Goal: Task Accomplishment & Management: Complete application form

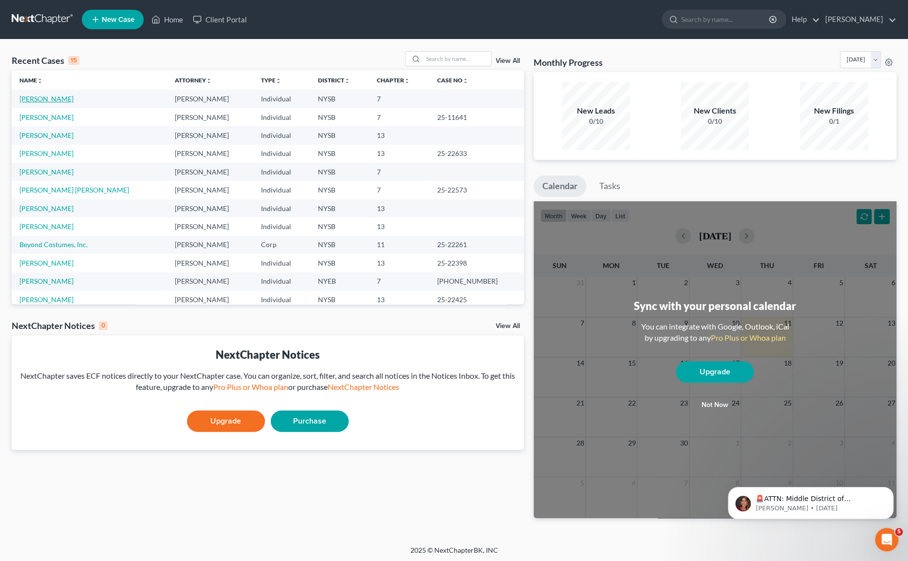
click at [74, 102] on link "Assenzio-Moreiras, Jennifer" at bounding box center [46, 99] width 54 height 8
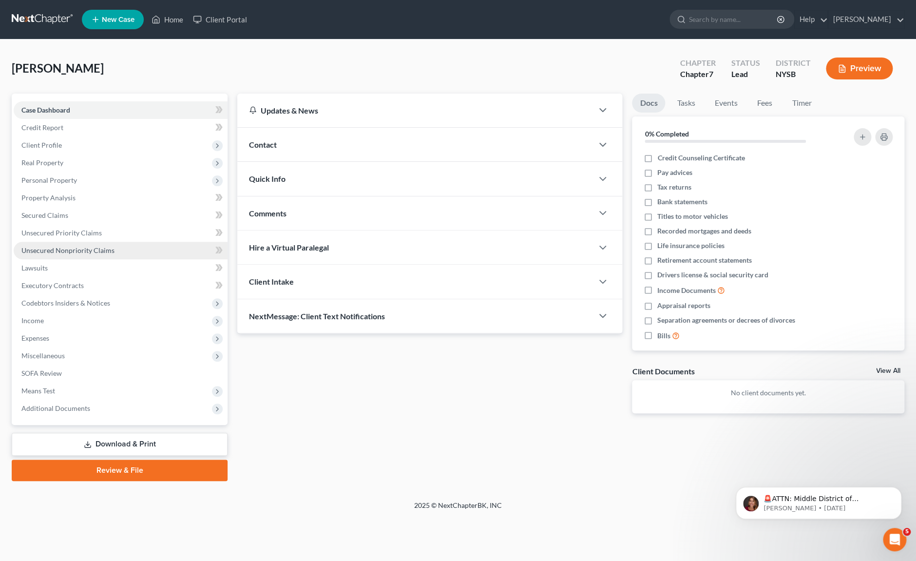
click at [55, 247] on span "Unsecured Nonpriority Claims" at bounding box center [67, 250] width 93 height 8
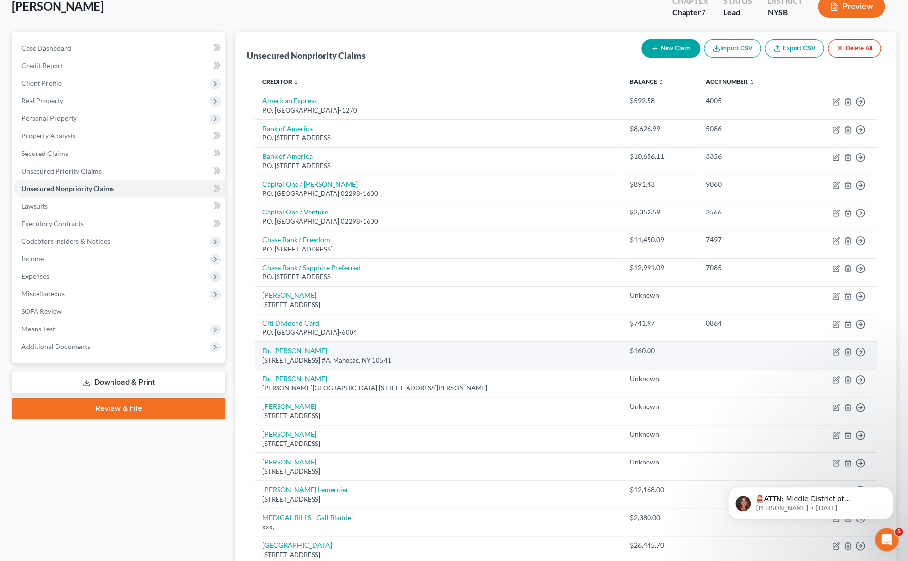
scroll to position [86, 0]
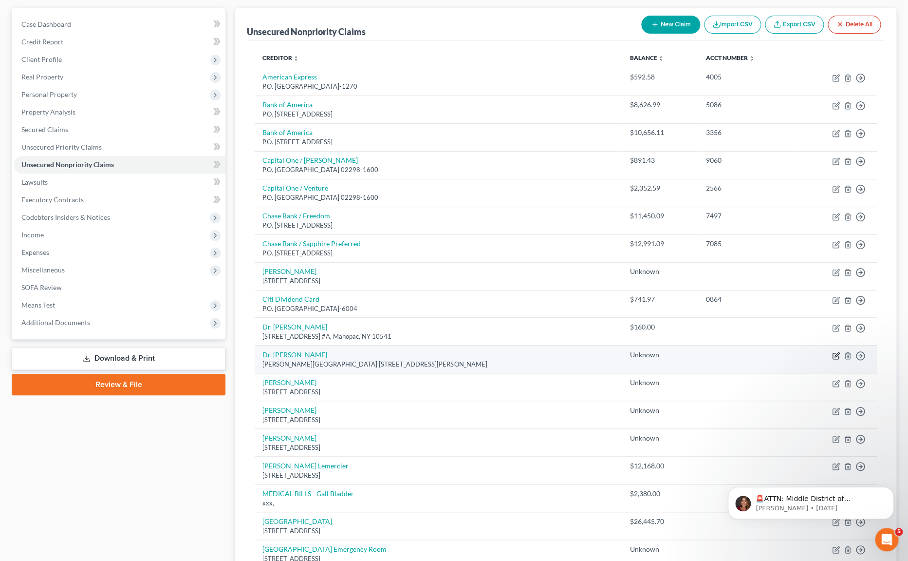
click at [833, 356] on icon "button" at bounding box center [836, 356] width 8 height 8
select select "35"
select select "9"
select select "3"
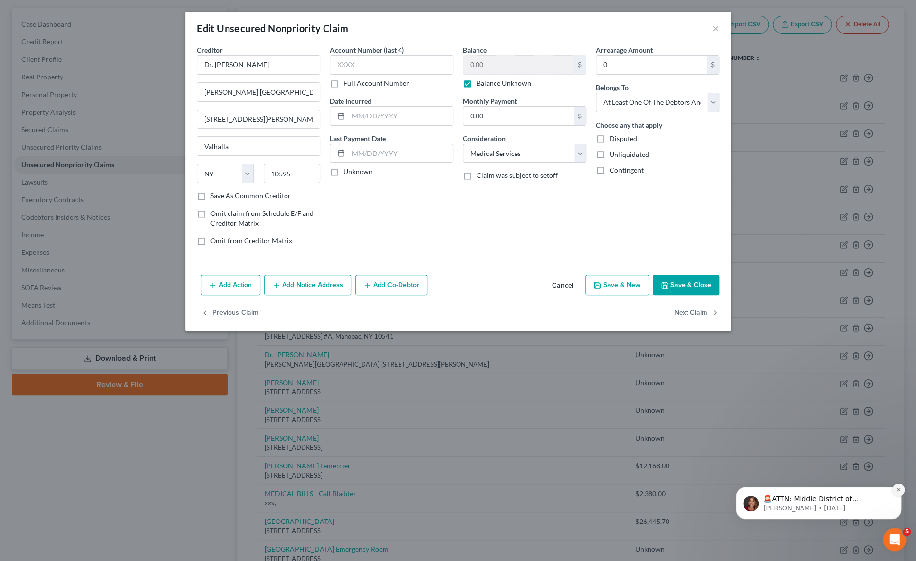
click at [897, 493] on button "Dismiss notification" at bounding box center [898, 489] width 13 height 13
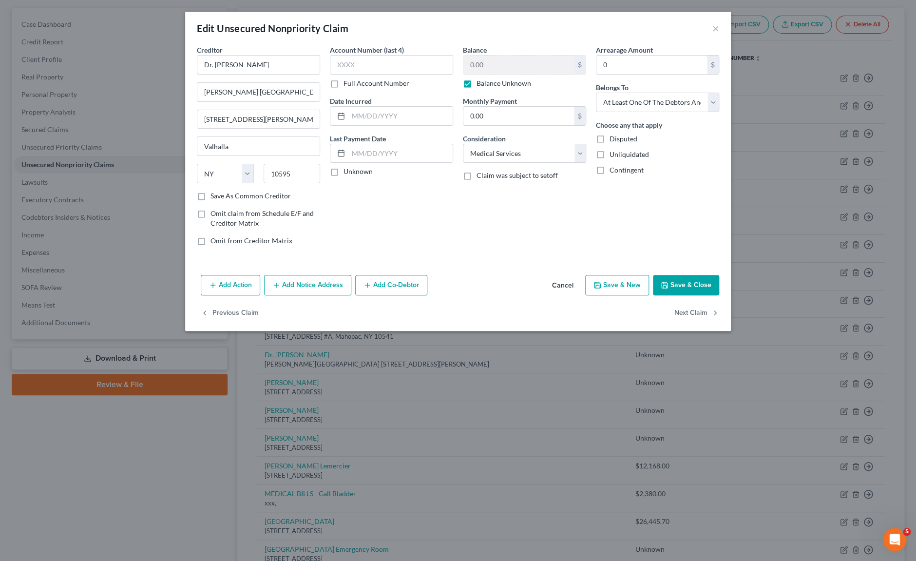
click at [476, 87] on label "Balance Unknown" at bounding box center [503, 83] width 55 height 10
click at [480, 85] on input "Balance Unknown" at bounding box center [483, 81] width 6 height 6
checkbox input "false"
click at [479, 70] on input "0.00" at bounding box center [518, 65] width 111 height 19
type input "2,380.00"
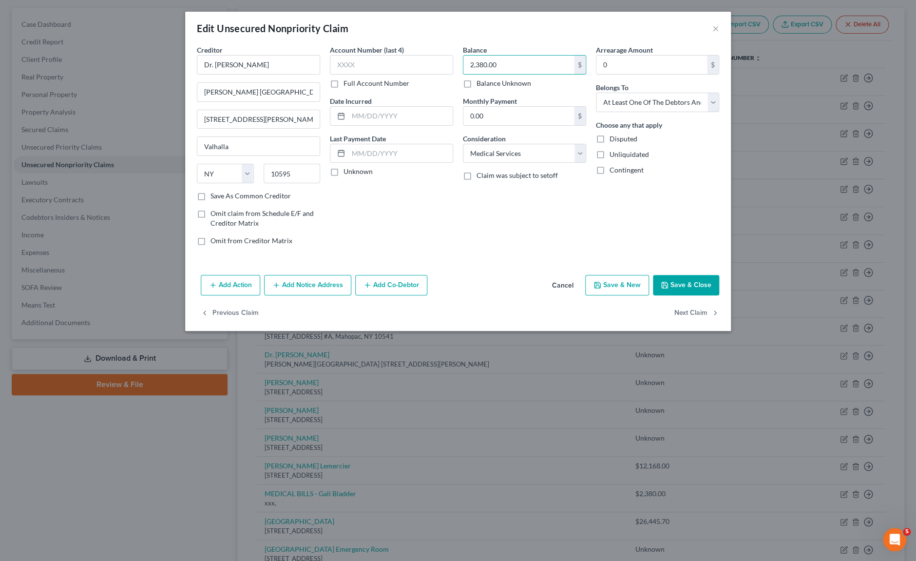
click at [344, 285] on button "Add Notice Address" at bounding box center [307, 285] width 87 height 20
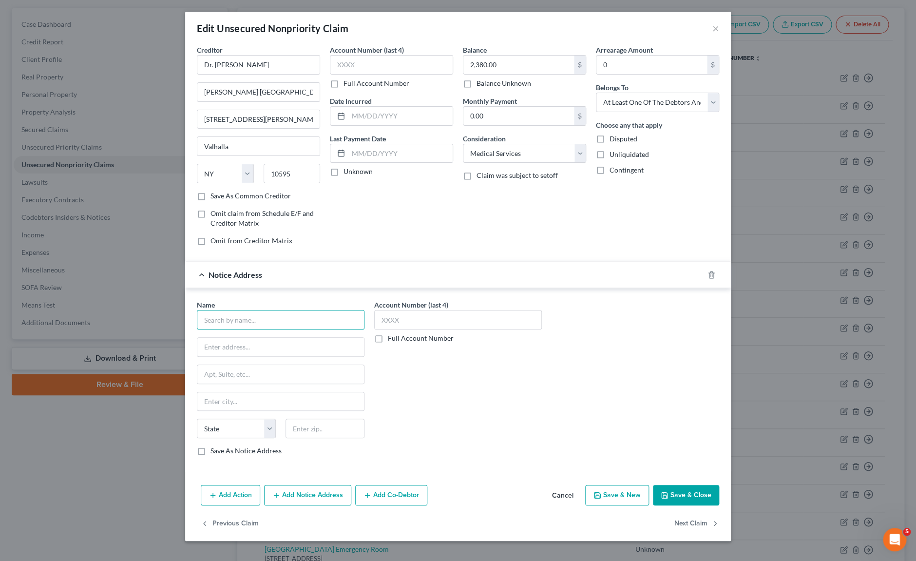
click at [352, 316] on input "text" at bounding box center [281, 319] width 168 height 19
type input "Maria Fareri Children's Hospital"
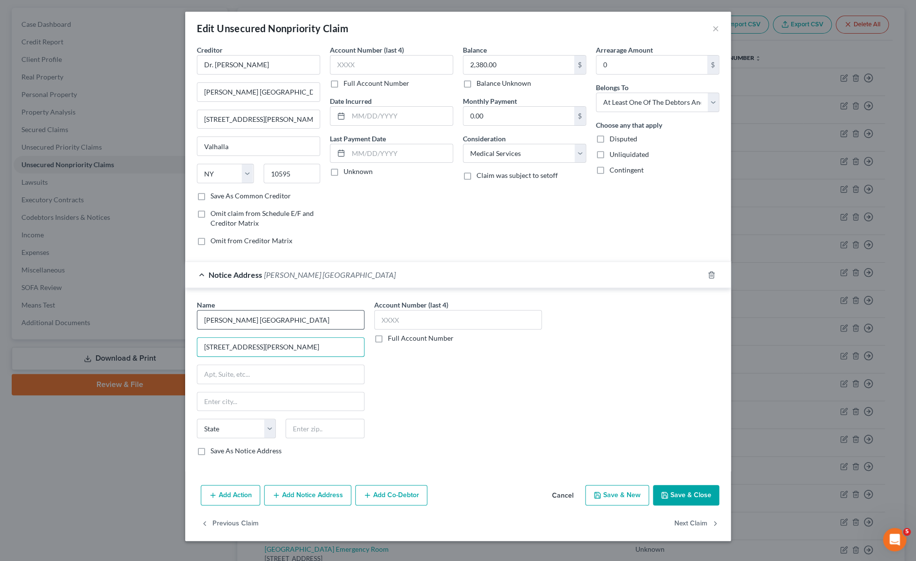
type input "100 Woods Road"
type input "10595"
type input "Valhalla"
select select "35"
click at [260, 373] on input "text" at bounding box center [280, 374] width 167 height 19
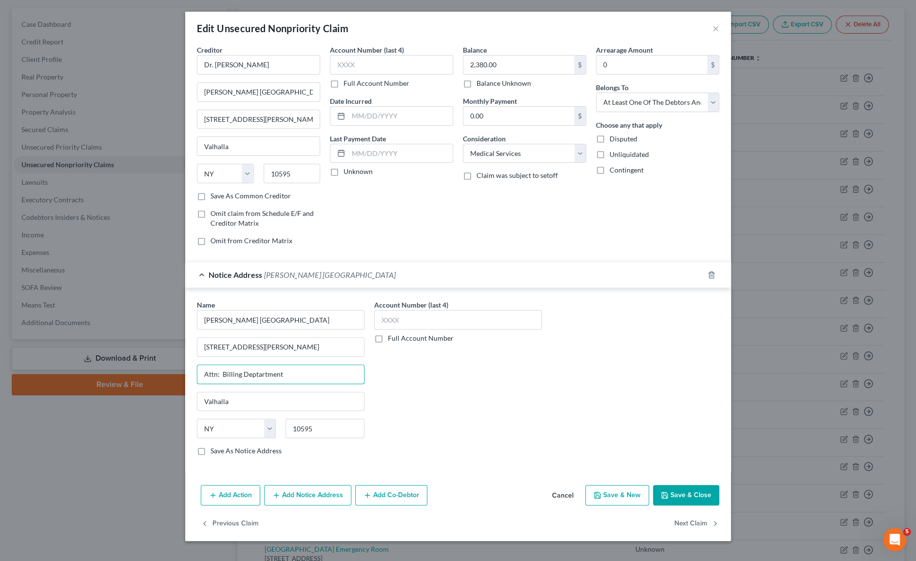
type input "Attn: Billing Deptartment"
click at [670, 495] on button "Save & Close" at bounding box center [686, 495] width 66 height 20
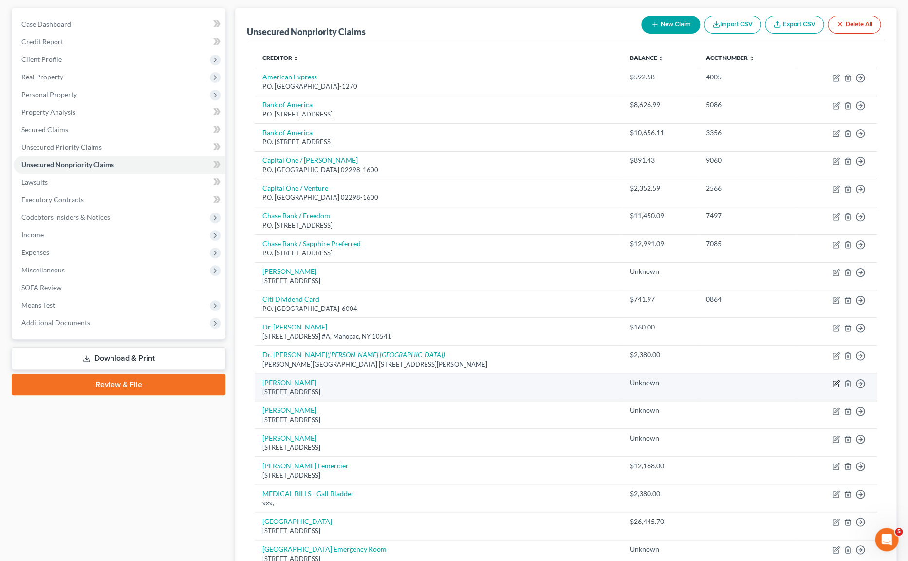
click at [833, 383] on icon "button" at bounding box center [836, 383] width 8 height 8
select select "35"
select select "9"
select select "0"
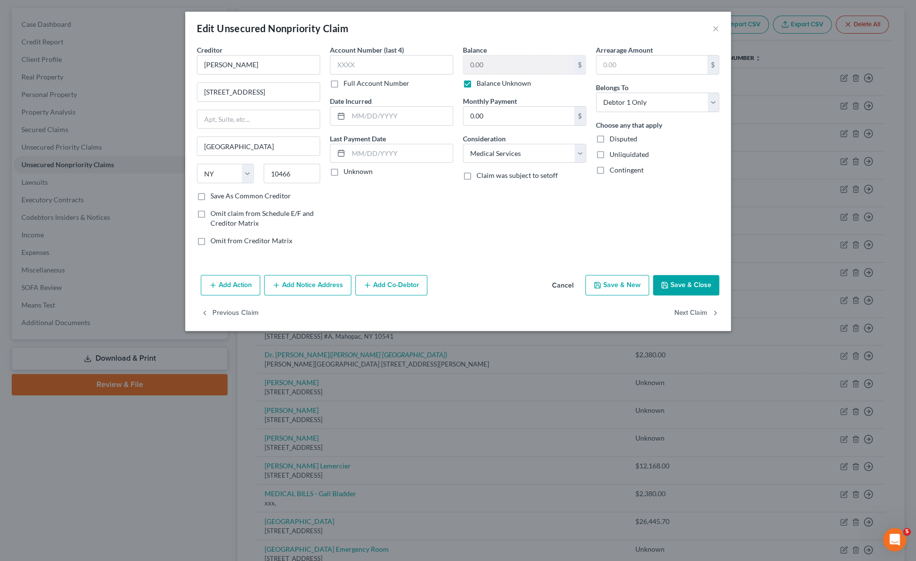
click at [476, 83] on label "Balance Unknown" at bounding box center [503, 83] width 55 height 10
click at [480, 83] on input "Balance Unknown" at bounding box center [483, 81] width 6 height 6
checkbox input "false"
drag, startPoint x: 483, startPoint y: 65, endPoint x: 444, endPoint y: 63, distance: 39.5
click at [463, 63] on input "0.00" at bounding box center [518, 65] width 111 height 19
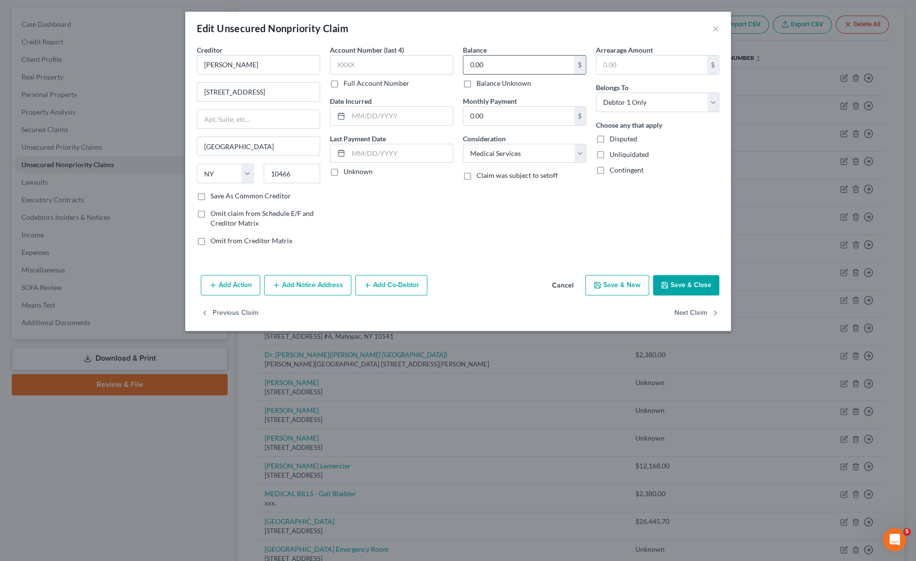
drag, startPoint x: 494, startPoint y: 66, endPoint x: 451, endPoint y: 64, distance: 43.9
click at [463, 64] on input "0.00" at bounding box center [518, 65] width 111 height 19
type input "1,211.00"
click at [681, 281] on button "Save & Close" at bounding box center [686, 285] width 66 height 20
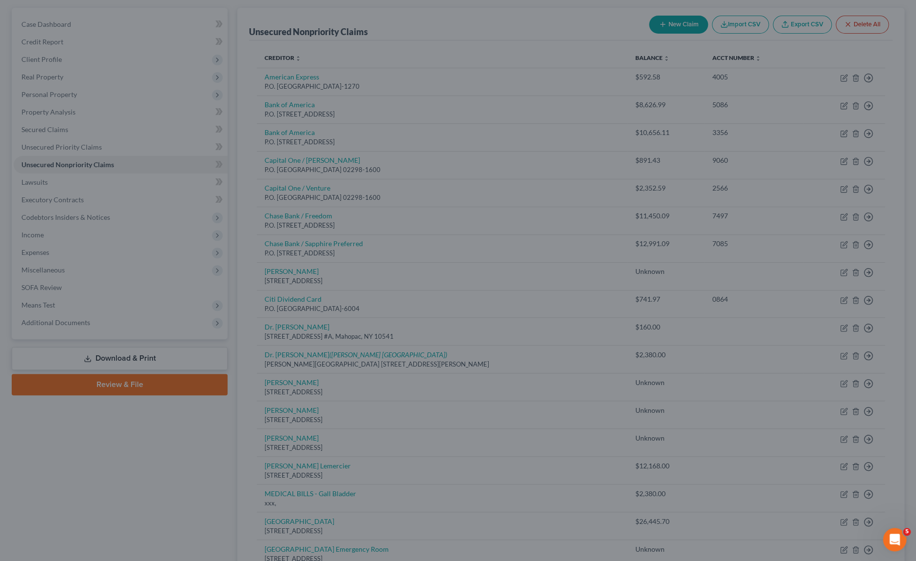
type input "0"
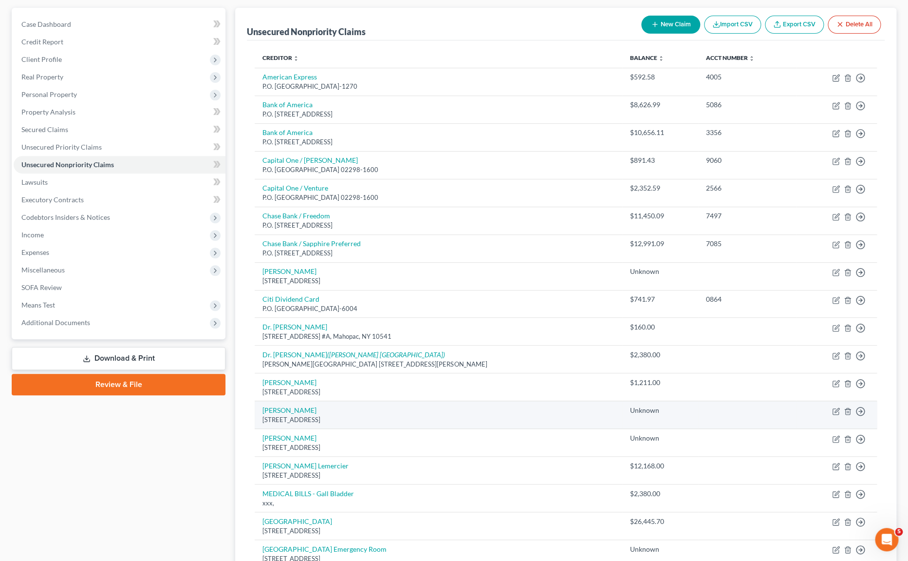
click at [412, 419] on div "110 South Bedford Road, Mount Kisco, NY 10549" at bounding box center [439, 419] width 352 height 9
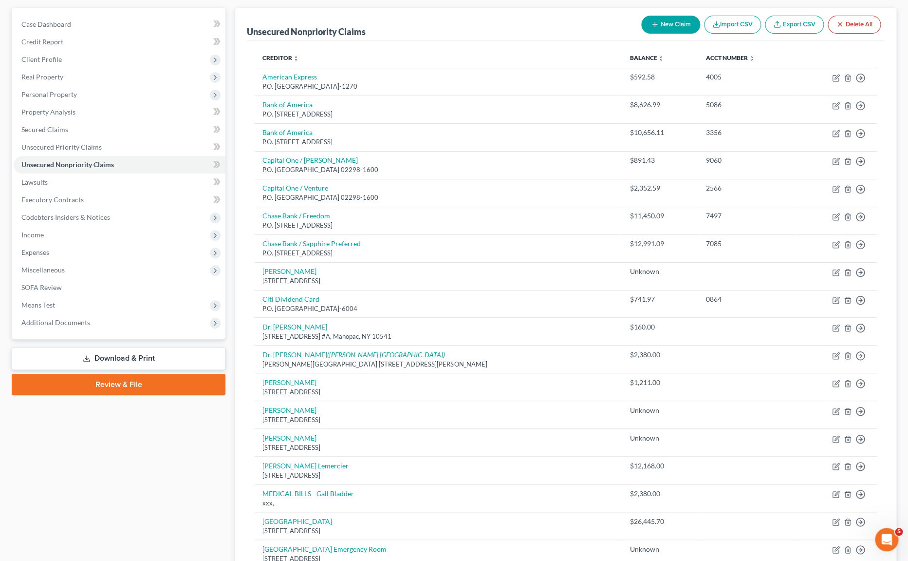
scroll to position [171, 0]
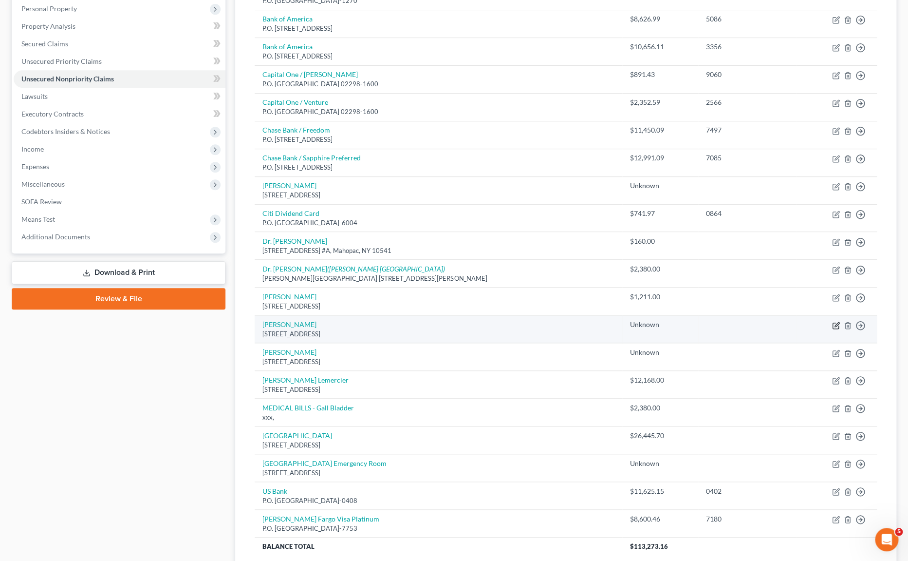
click at [833, 327] on icon "button" at bounding box center [836, 325] width 8 height 8
select select "35"
select select "9"
select select "0"
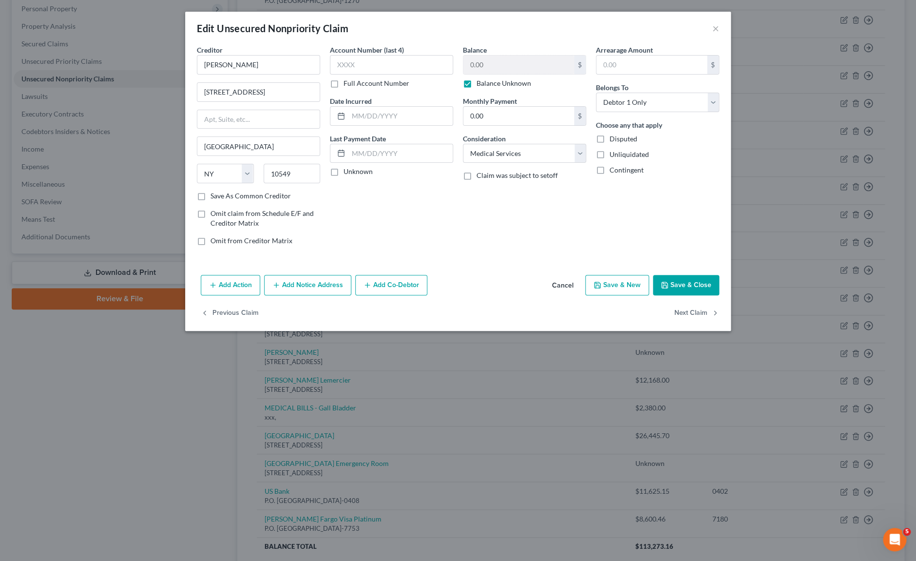
click at [476, 84] on label "Balance Unknown" at bounding box center [503, 83] width 55 height 10
click at [480, 84] on input "Balance Unknown" at bounding box center [483, 81] width 6 height 6
checkbox input "false"
click at [488, 71] on input "0.00" at bounding box center [518, 65] width 111 height 19
type input "2,432.00"
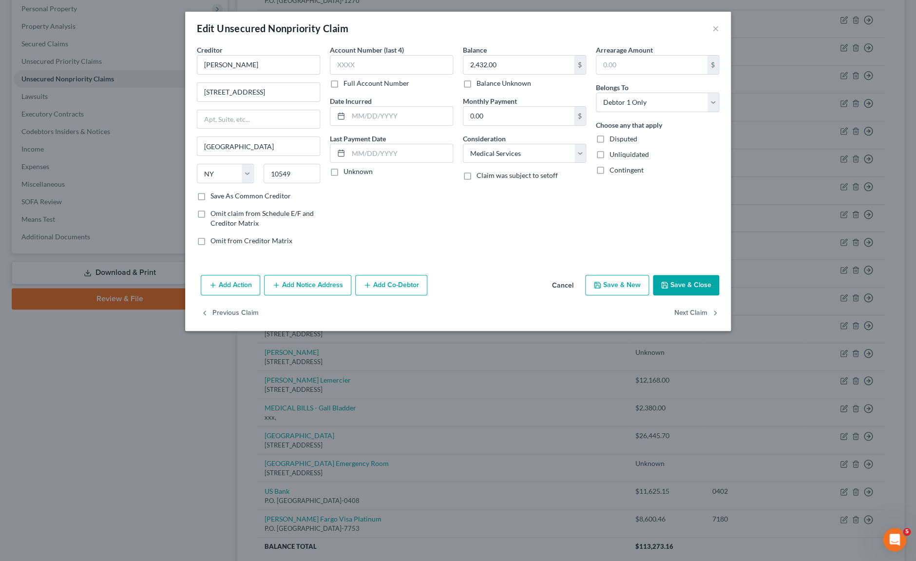
click at [349, 219] on div "Account Number (last 4) Full Account Number Date Incurred Last Payment Date Unk…" at bounding box center [391, 149] width 133 height 208
click at [699, 280] on button "Save & Close" at bounding box center [686, 285] width 66 height 20
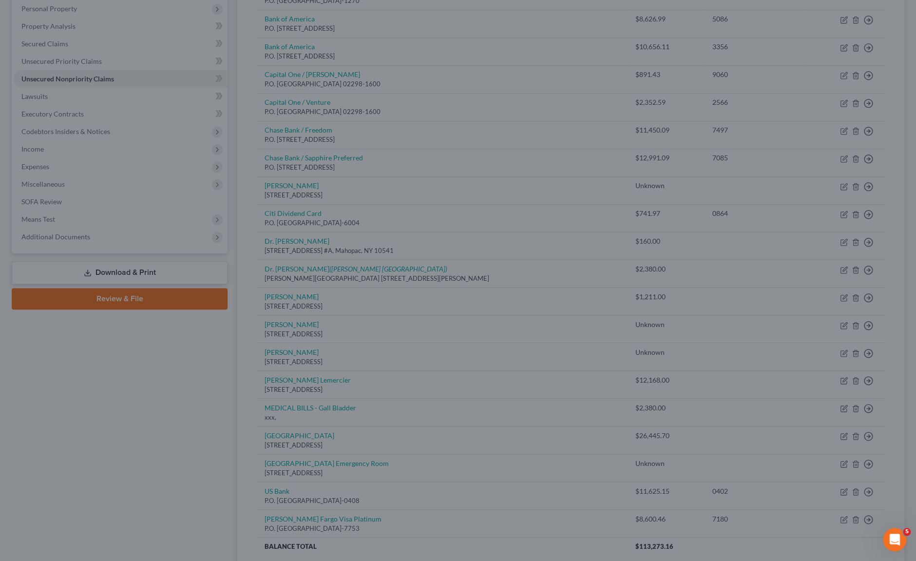
type input "0"
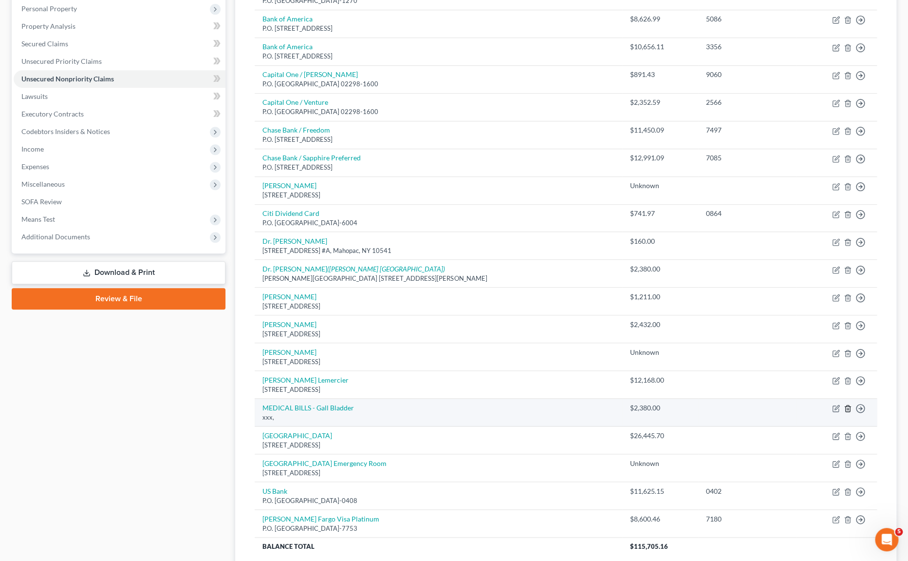
click at [849, 409] on icon "button" at bounding box center [848, 408] width 8 height 8
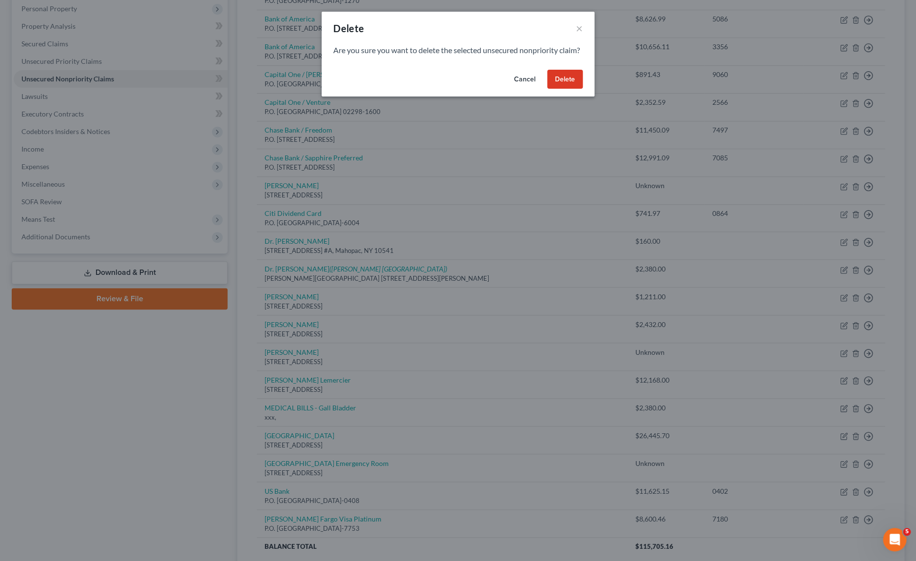
click at [576, 89] on button "Delete" at bounding box center [565, 79] width 36 height 19
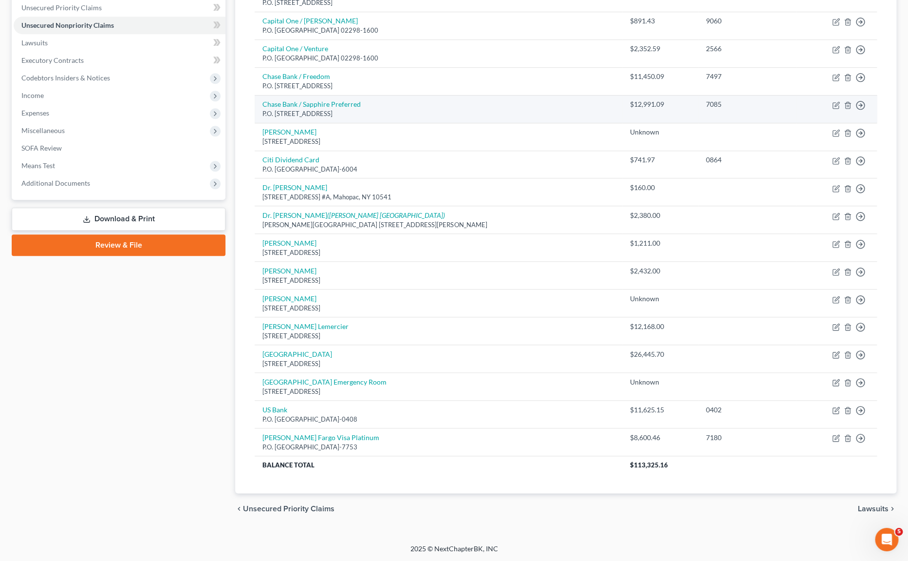
scroll to position [226, 0]
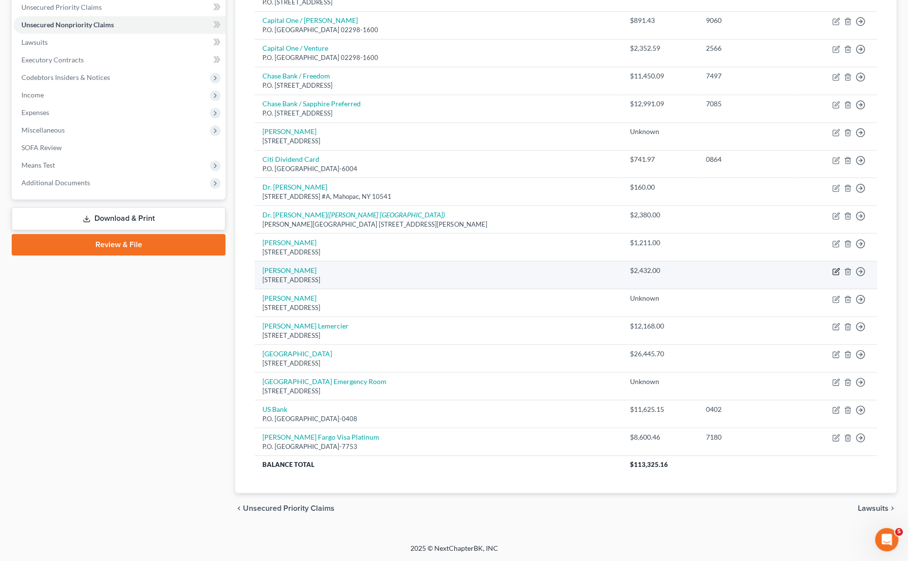
click at [835, 271] on icon "button" at bounding box center [837, 270] width 4 height 4
select select "35"
select select "9"
select select "0"
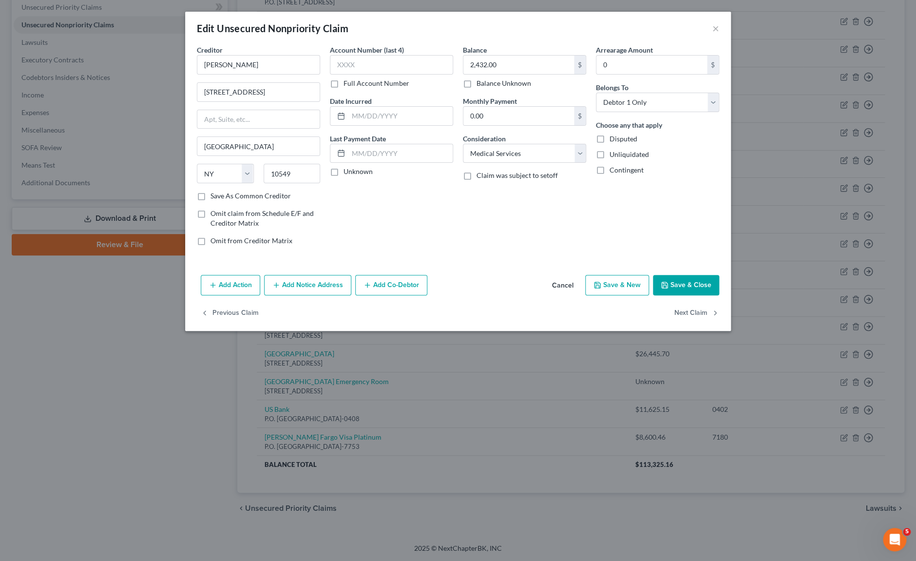
click at [696, 291] on button "Save & Close" at bounding box center [686, 285] width 66 height 20
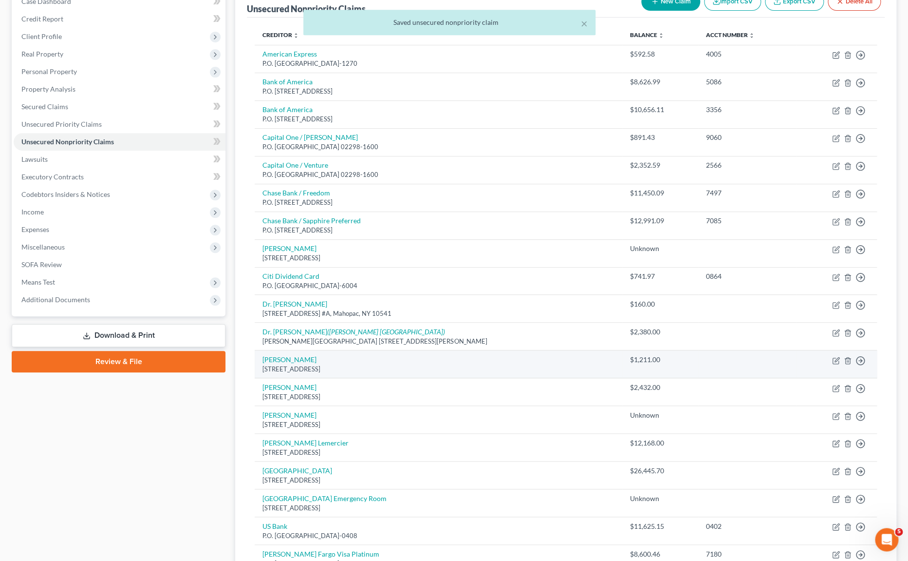
scroll to position [62, 0]
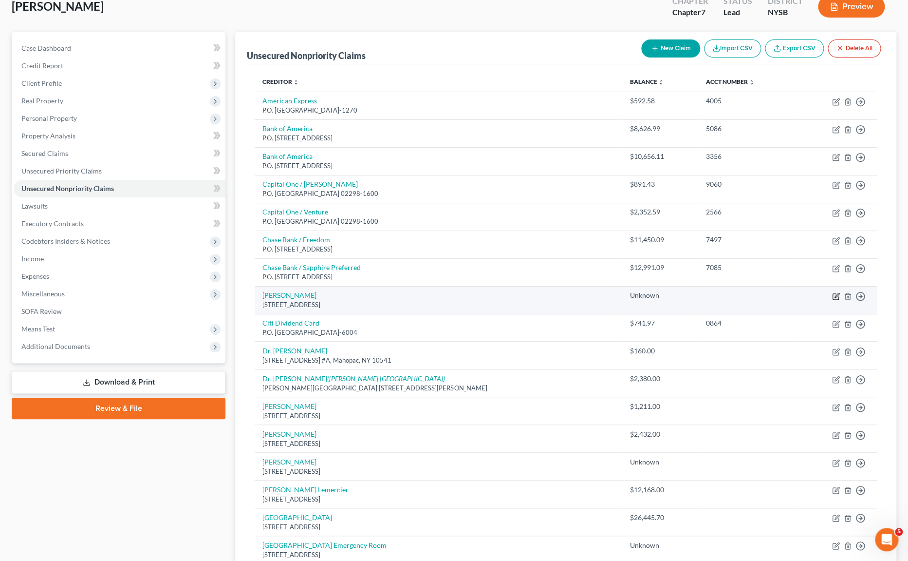
click at [834, 296] on icon "button" at bounding box center [836, 296] width 8 height 8
select select "35"
select select "9"
select select "0"
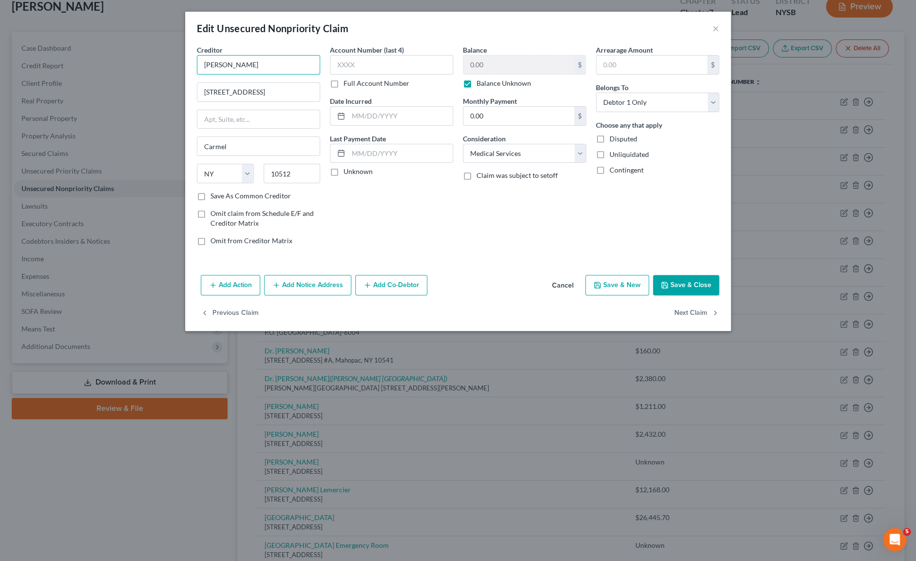
click at [247, 65] on input "Christina Malehiodi" at bounding box center [258, 64] width 123 height 19
type input "Christina Malchiodi"
click at [476, 82] on label "Balance Unknown" at bounding box center [503, 83] width 55 height 10
click at [480, 82] on input "Balance Unknown" at bounding box center [483, 81] width 6 height 6
checkbox input "false"
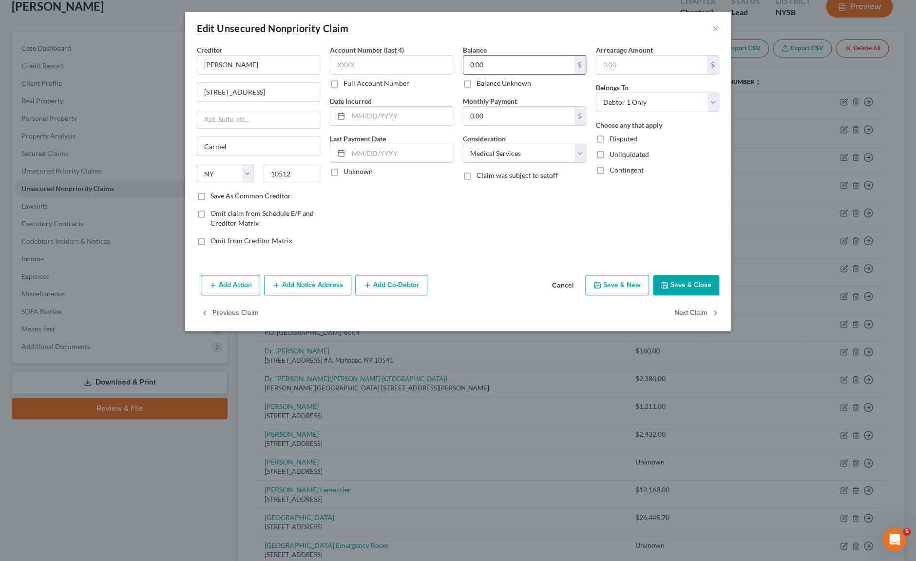
drag, startPoint x: 501, startPoint y: 64, endPoint x: 453, endPoint y: 65, distance: 48.2
click at [463, 65] on input "0.00" at bounding box center [518, 65] width 111 height 19
drag, startPoint x: 489, startPoint y: 61, endPoint x: 467, endPoint y: 63, distance: 22.5
click at [467, 63] on input "0.00" at bounding box center [518, 65] width 111 height 19
type input "1,710.50"
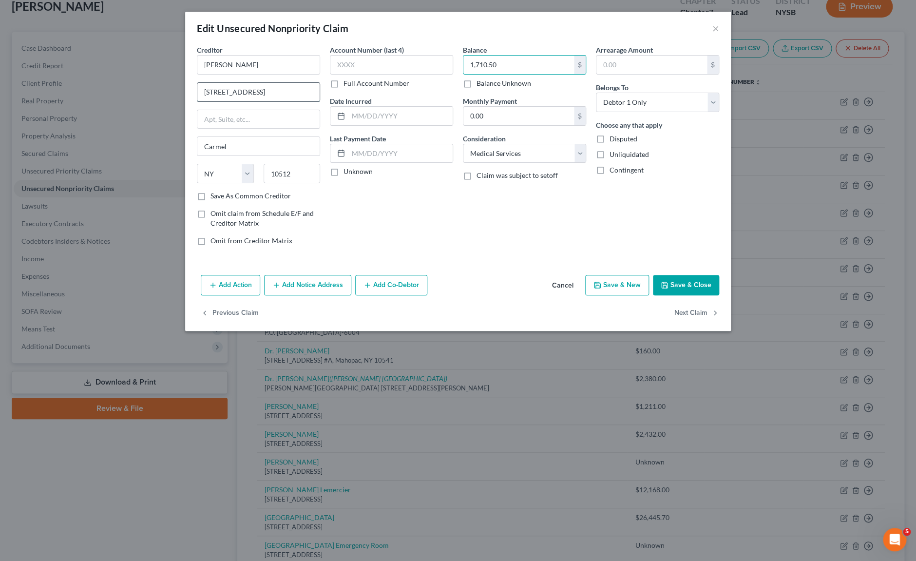
click at [230, 93] on input "670 Storeleigh Avenue" at bounding box center [258, 92] width 122 height 19
type input "670 Stoneleigh Avenue"
click at [659, 283] on button "Save & Close" at bounding box center [686, 285] width 66 height 20
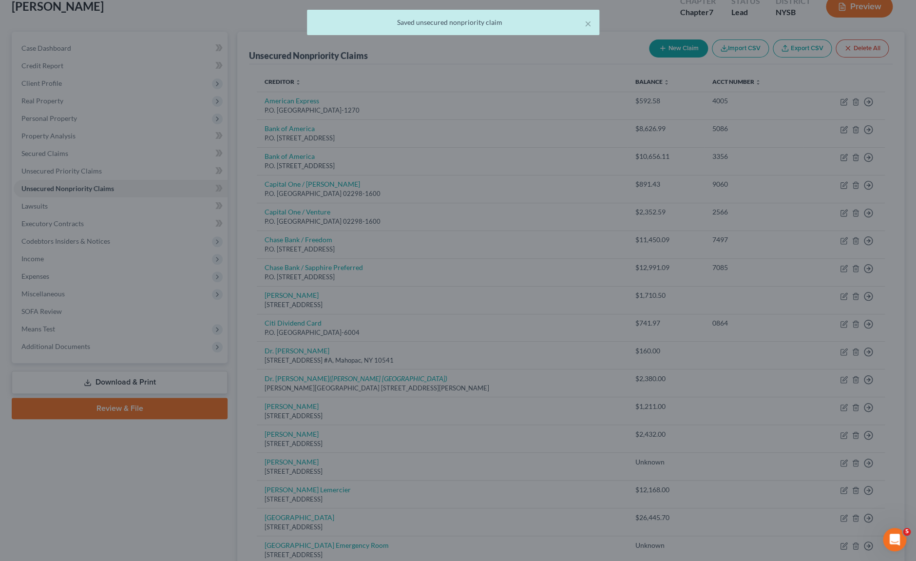
type input "0"
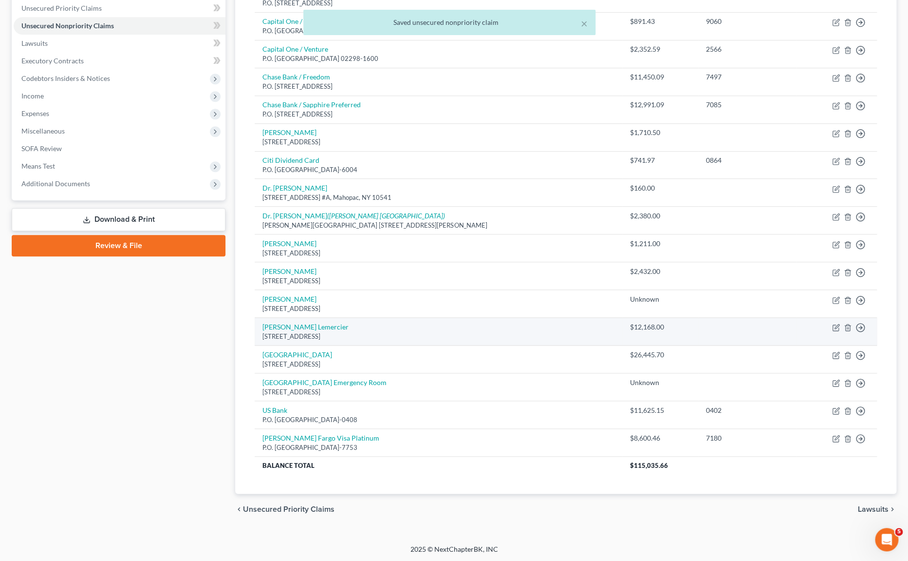
scroll to position [226, 0]
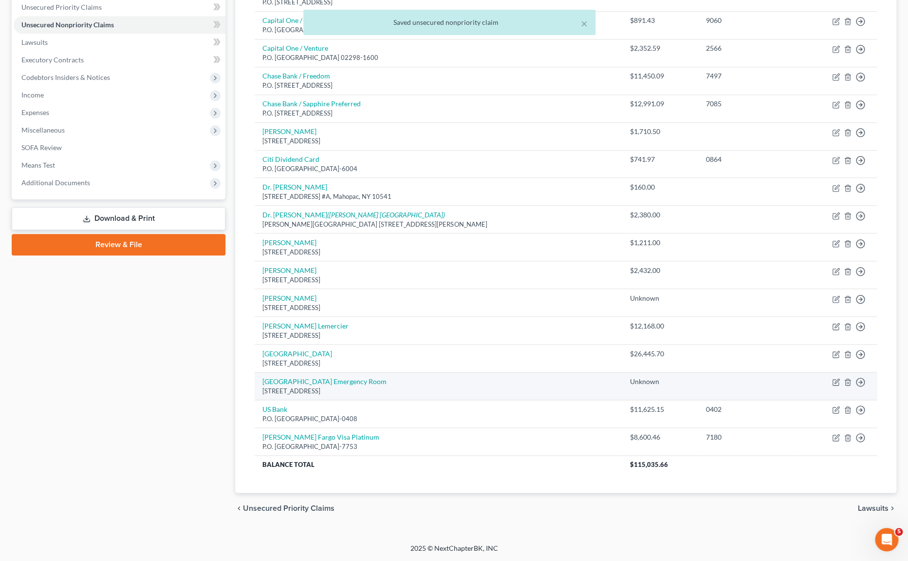
click at [472, 382] on td "Norwalk Hospital Emergency Room 34 Maple Street, Norwalk, CT 06856" at bounding box center [438, 386] width 367 height 28
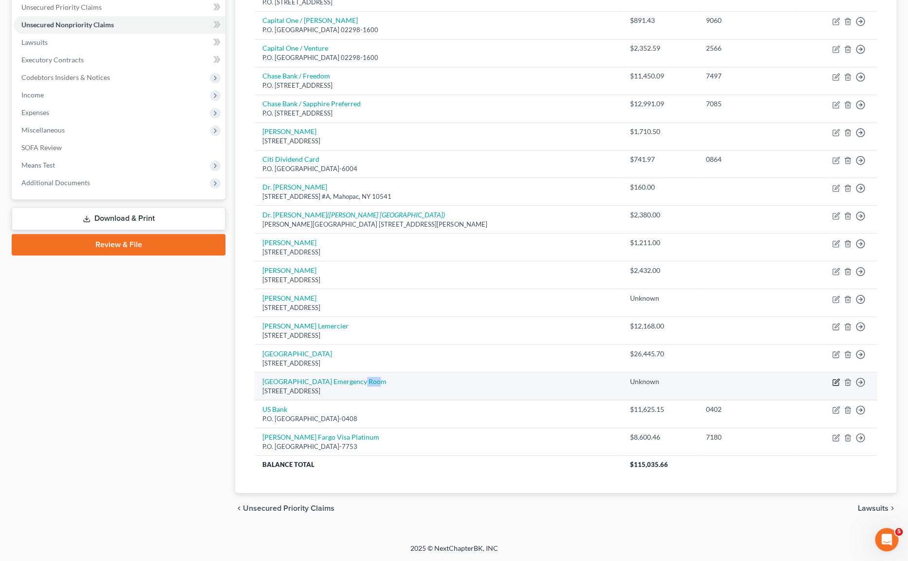
click at [837, 380] on icon "button" at bounding box center [837, 381] width 4 height 4
select select "6"
select select "9"
select select "0"
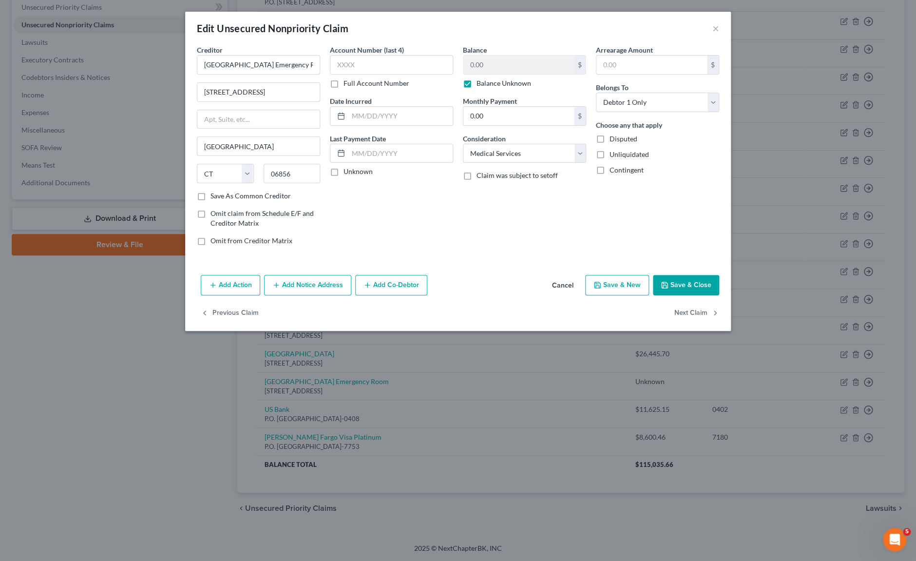
click at [476, 84] on label "Balance Unknown" at bounding box center [503, 83] width 55 height 10
click at [480, 84] on input "Balance Unknown" at bounding box center [483, 81] width 6 height 6
checkbox input "false"
click at [486, 68] on input "0.00" at bounding box center [518, 65] width 111 height 19
type input "2,231.00"
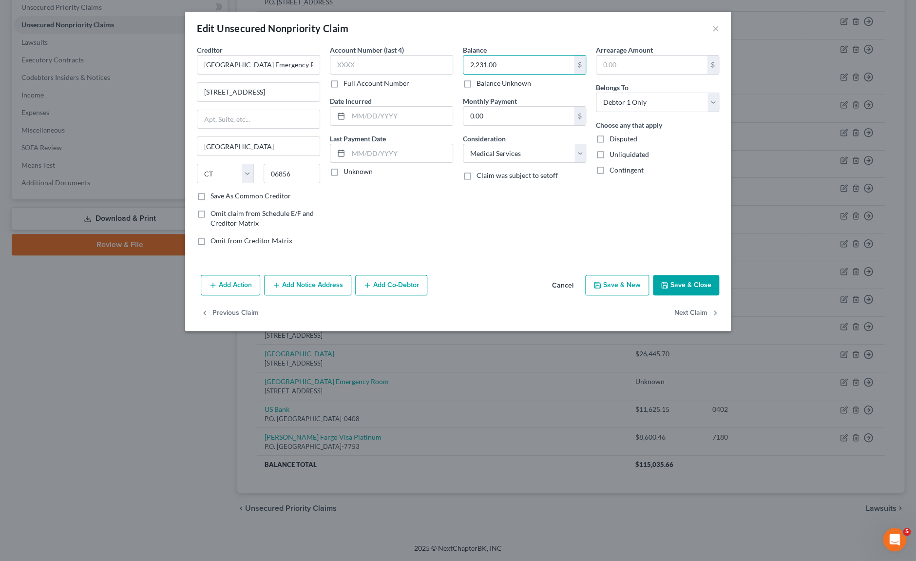
click at [695, 288] on button "Save & Close" at bounding box center [686, 285] width 66 height 20
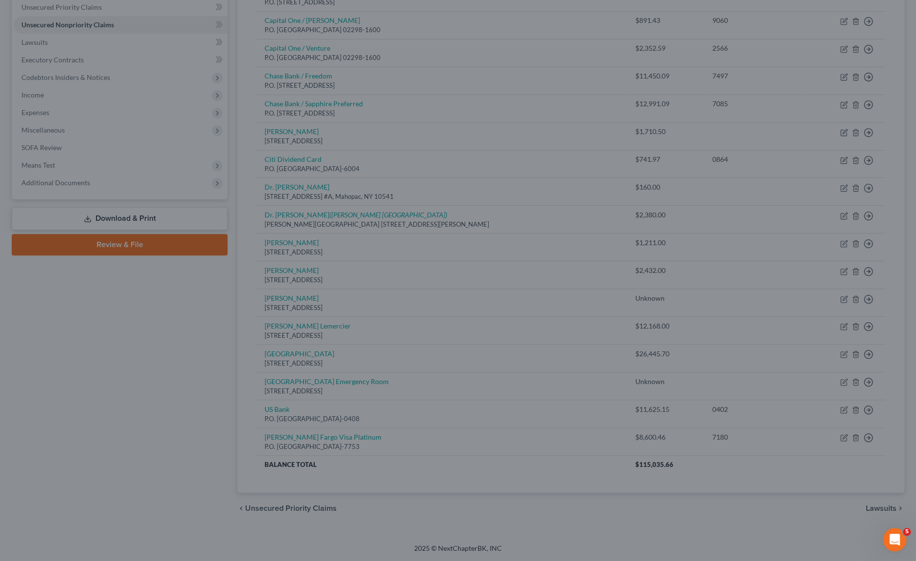
type input "0"
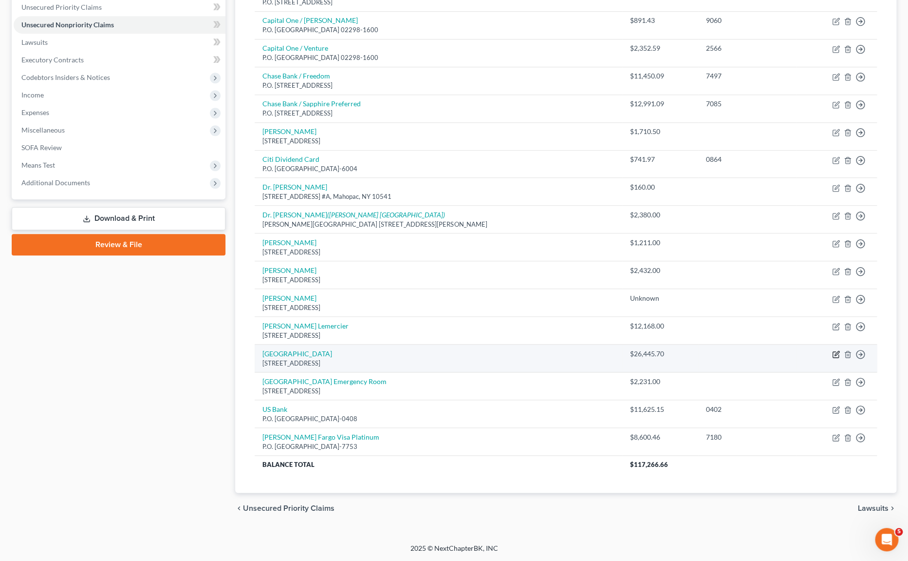
click at [834, 353] on icon "button" at bounding box center [836, 354] width 8 height 8
select select "35"
select select "9"
select select "0"
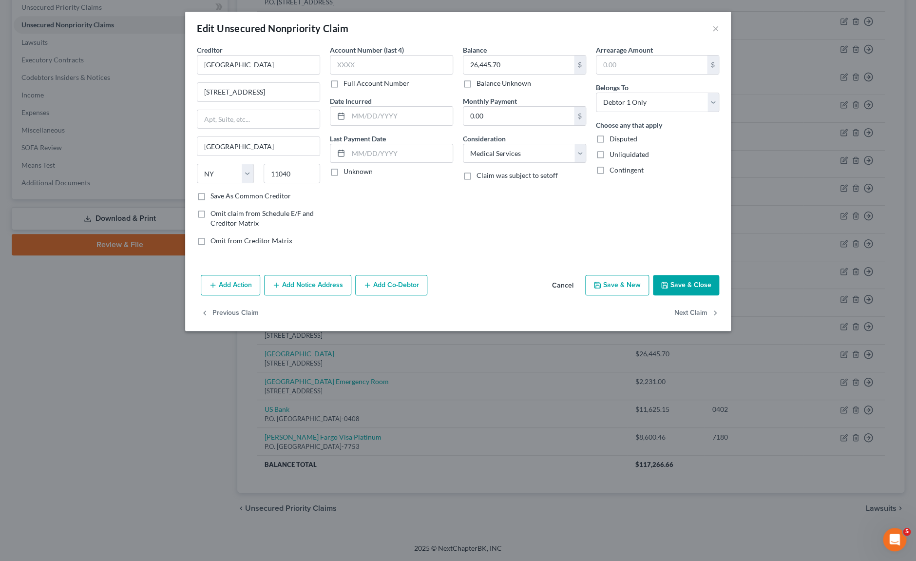
click at [294, 289] on button "Add Notice Address" at bounding box center [307, 285] width 87 height 20
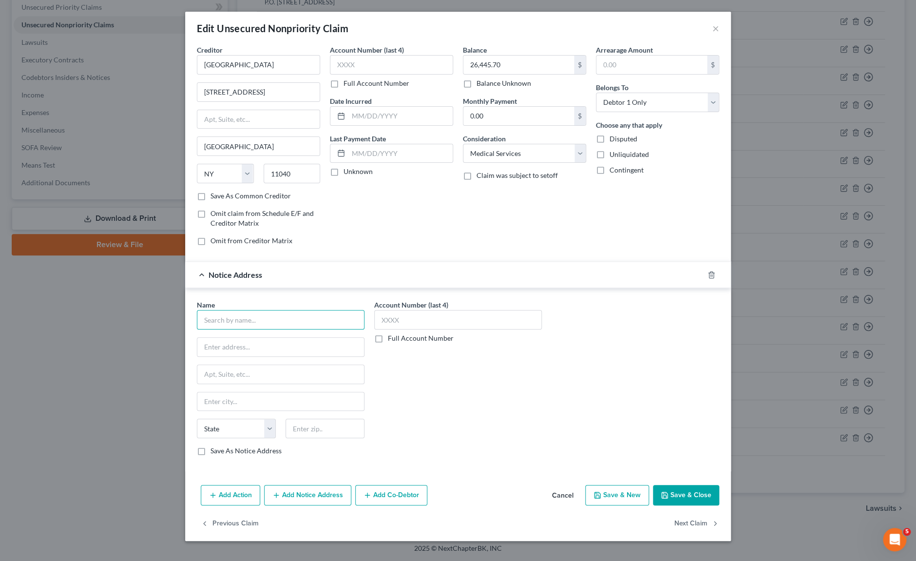
click at [306, 323] on input "text" at bounding box center [281, 319] width 168 height 19
type input "North Shore LIJ Hospital"
type input "972 Brush Hollow Road, 5th Floor"
click at [310, 430] on input "text" at bounding box center [324, 427] width 79 height 19
type input "11590"
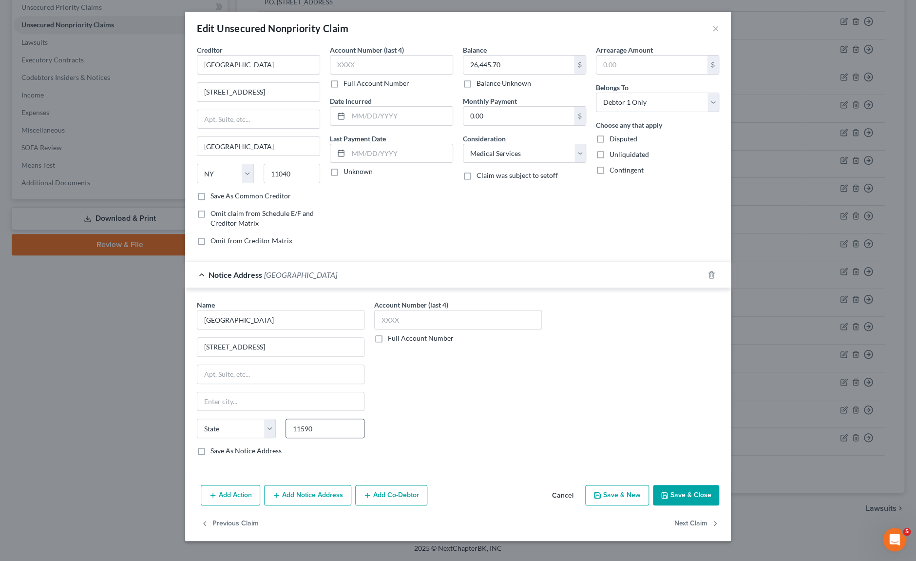
type input "Westbury"
select select "35"
click at [681, 489] on button "Save & Close" at bounding box center [686, 495] width 66 height 20
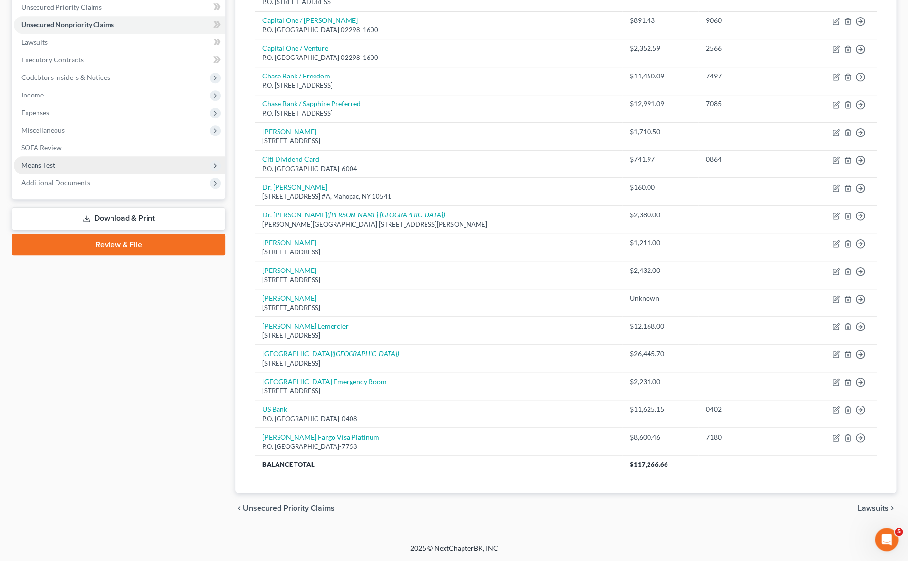
click at [52, 169] on span "Means Test" at bounding box center [120, 165] width 212 height 18
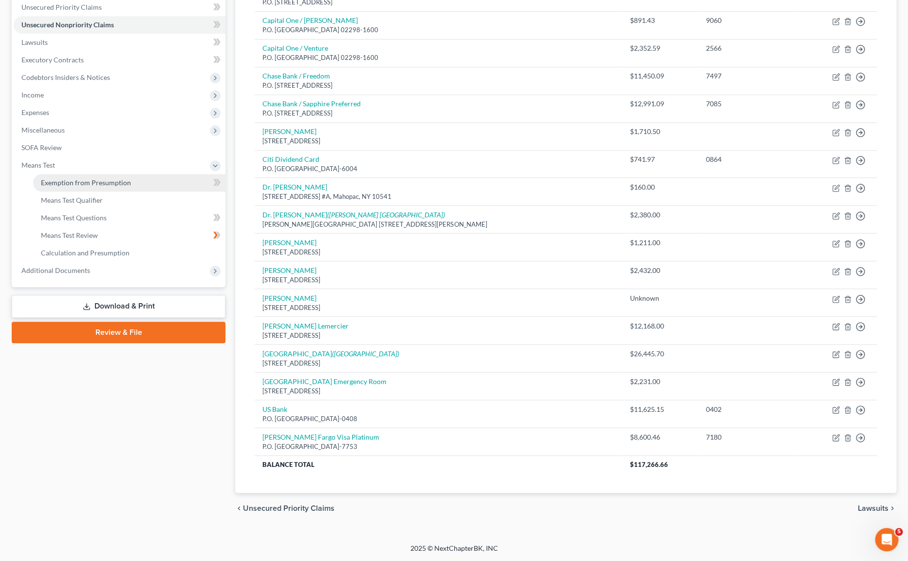
click at [78, 183] on span "Exemption from Presumption" at bounding box center [86, 182] width 90 height 8
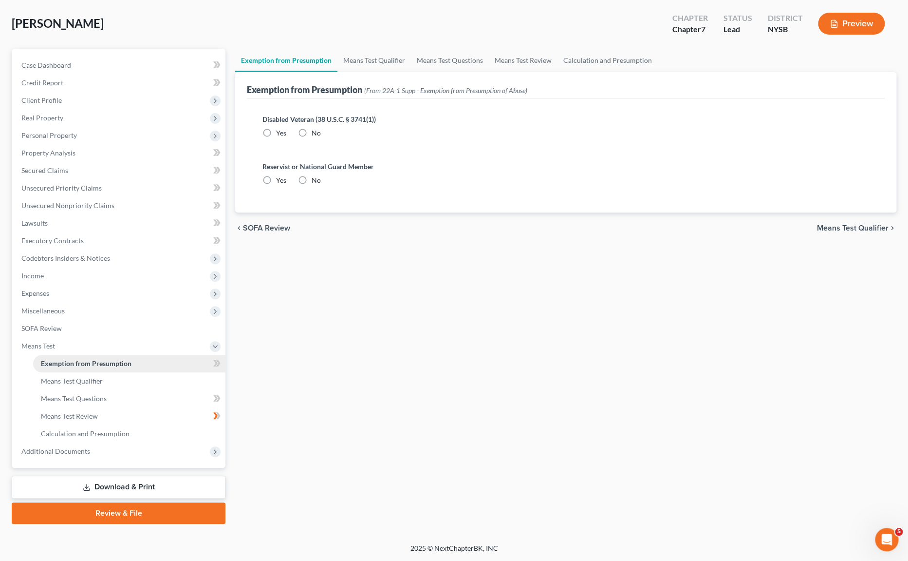
radio input "true"
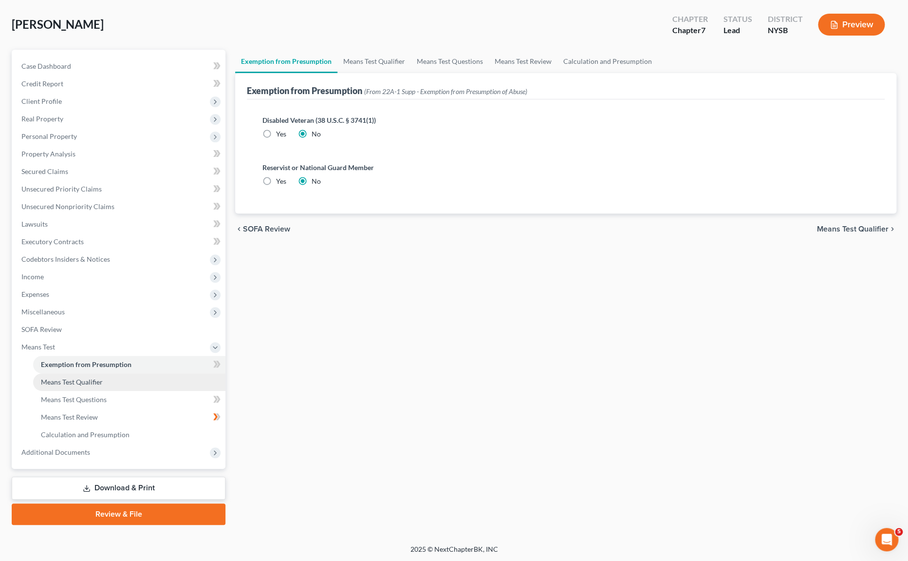
click at [85, 386] on link "Means Test Qualifier" at bounding box center [129, 382] width 192 height 18
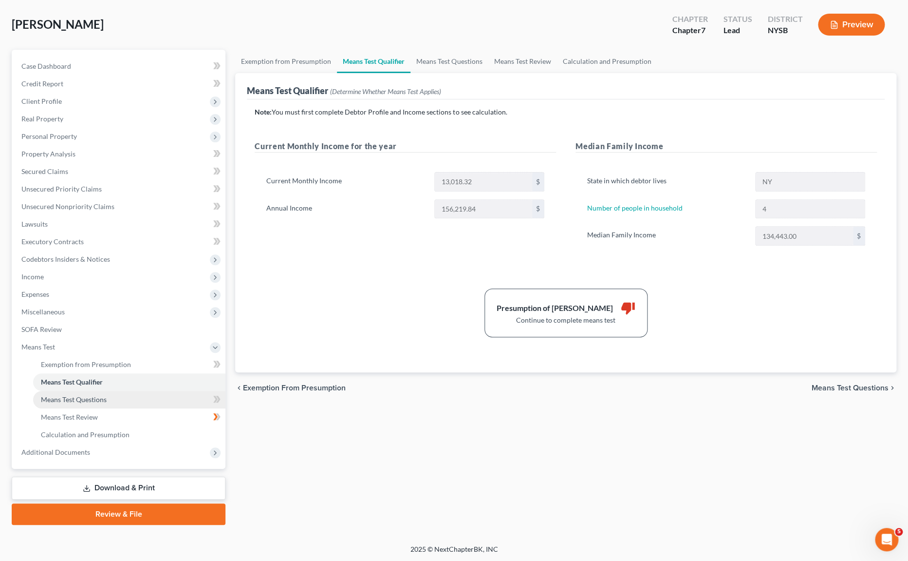
click at [101, 398] on span "Means Test Questions" at bounding box center [74, 399] width 66 height 8
select select "4"
select select "0"
select select "2"
select select "1"
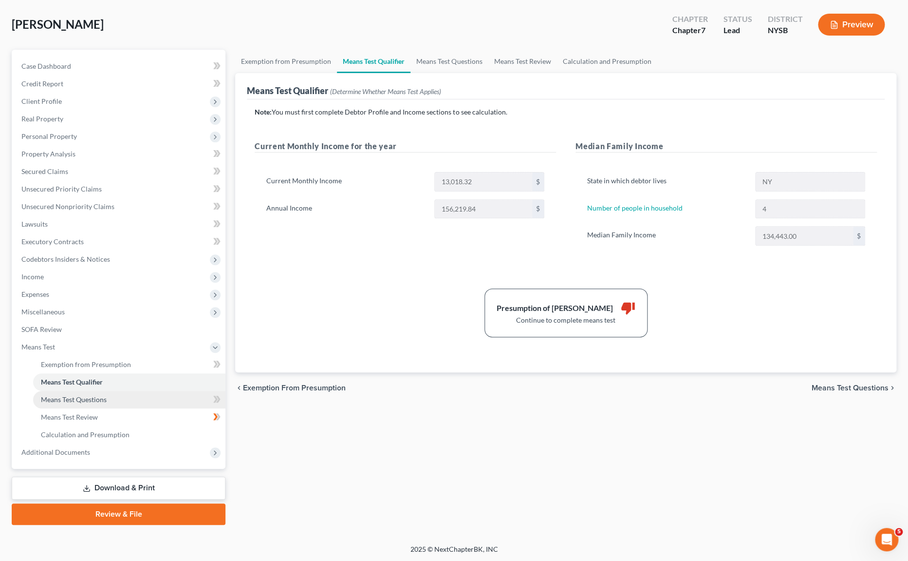
select select "60"
select select "24"
select select "0"
select select "60"
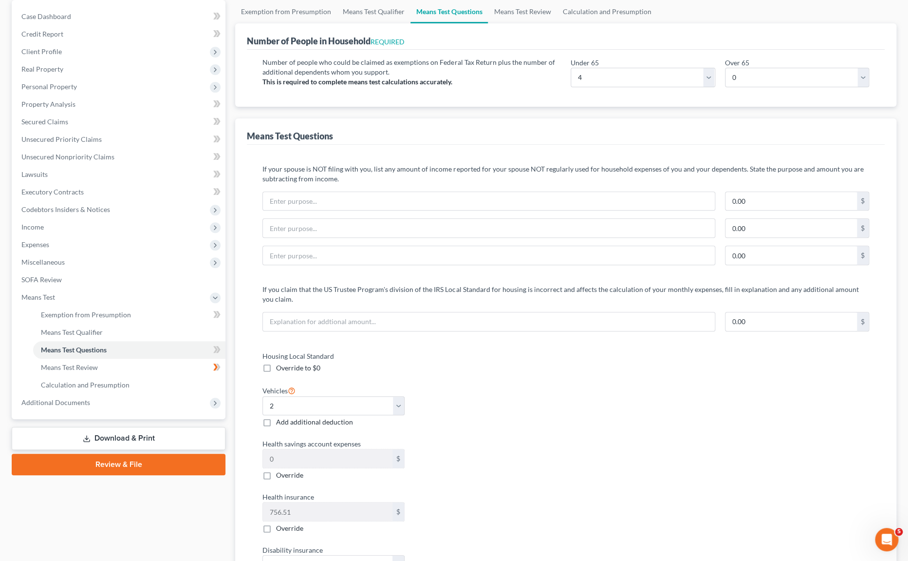
scroll to position [187, 0]
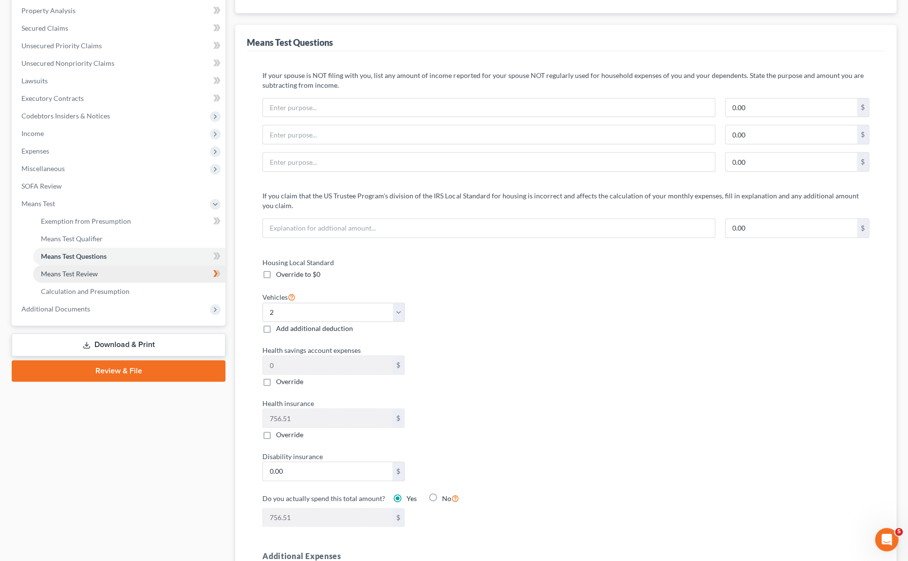
click at [92, 273] on span "Means Test Review" at bounding box center [69, 273] width 57 height 8
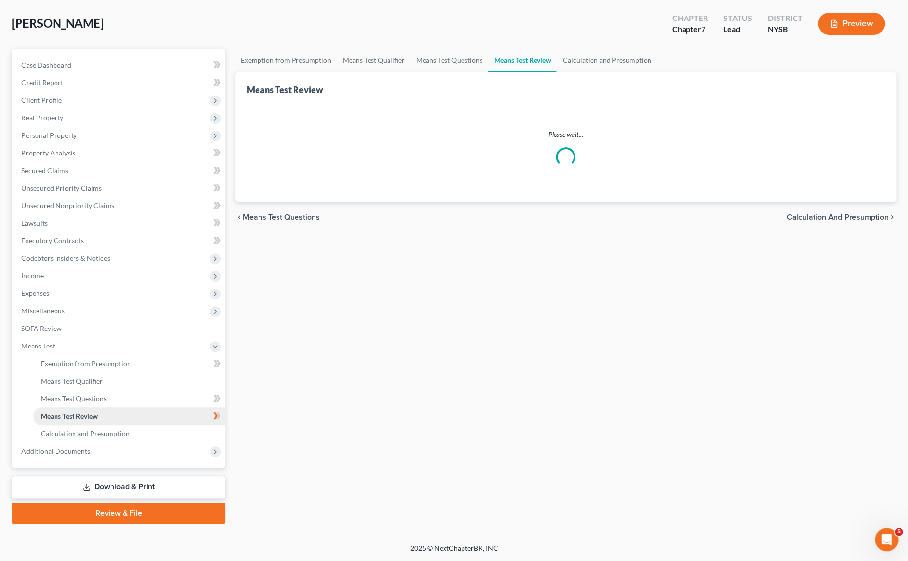
scroll to position [44, 0]
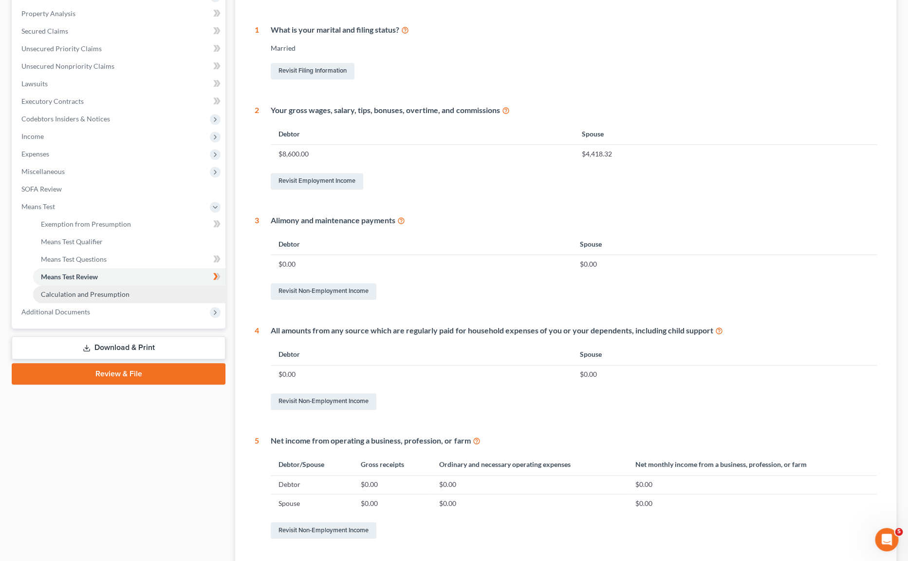
click at [102, 294] on span "Calculation and Presumption" at bounding box center [85, 294] width 89 height 8
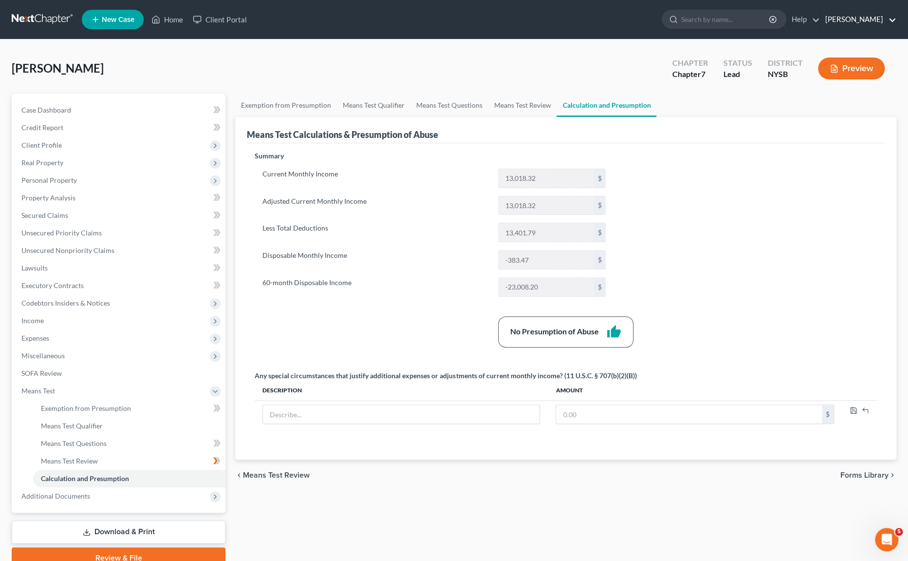
click at [888, 22] on link "Daniel S. Alter" at bounding box center [859, 20] width 76 height 18
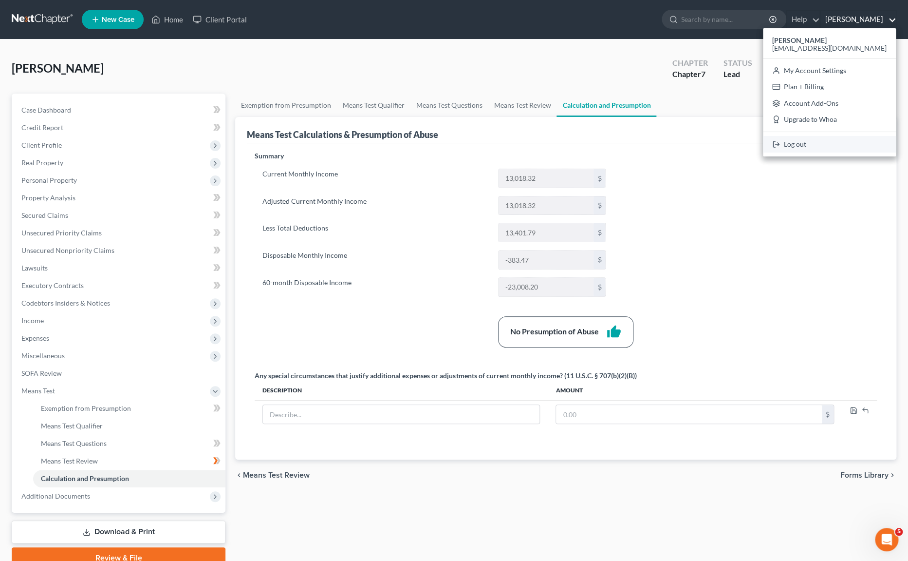
click at [838, 147] on link "Log out" at bounding box center [829, 144] width 133 height 17
